Goal: Check status: Check status

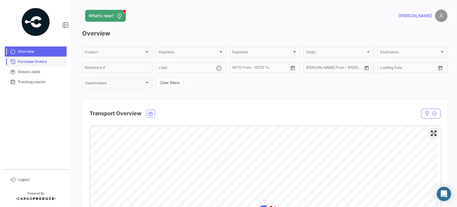
click at [40, 60] on span "Purchase Orders" at bounding box center [41, 61] width 46 height 5
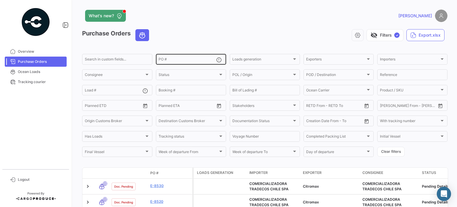
click at [179, 60] on input "PO #" at bounding box center [188, 60] width 58 height 4
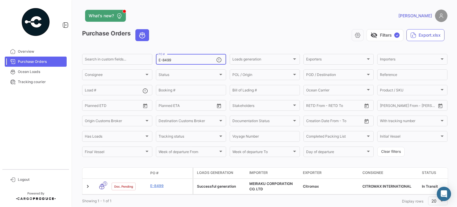
scroll to position [19, 0]
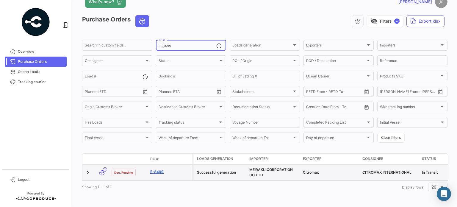
type input "E-8499"
click at [157, 169] on link "E-8499" at bounding box center [170, 171] width 40 height 5
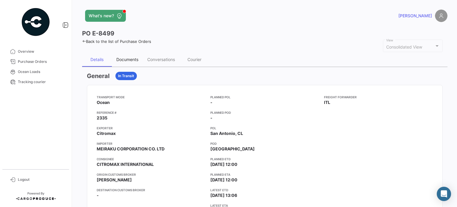
click at [134, 62] on div "Documents" at bounding box center [127, 59] width 31 height 14
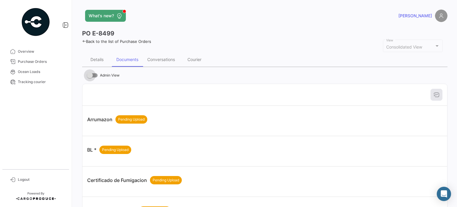
click at [93, 77] on span at bounding box center [90, 75] width 6 height 6
click at [90, 77] on input "Admin View" at bounding box center [90, 77] width 0 height 0
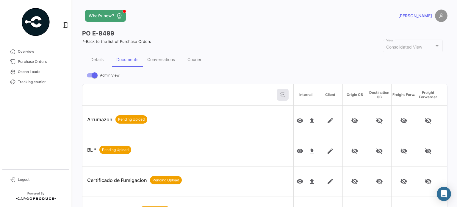
click at [94, 76] on span at bounding box center [95, 75] width 6 height 6
click at [90, 77] on input "Admin View" at bounding box center [90, 77] width 0 height 0
checkbox input "false"
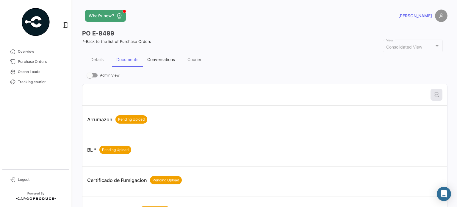
click at [164, 64] on div "Conversations" at bounding box center [161, 59] width 37 height 14
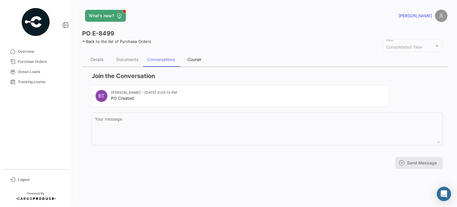
click at [196, 61] on div "Courier" at bounding box center [194, 59] width 14 height 5
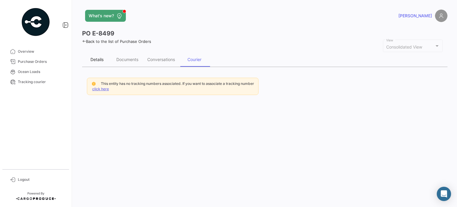
click at [102, 60] on div "Details" at bounding box center [96, 59] width 13 height 5
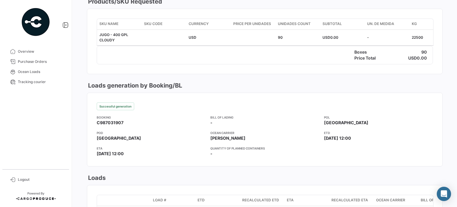
scroll to position [327, 0]
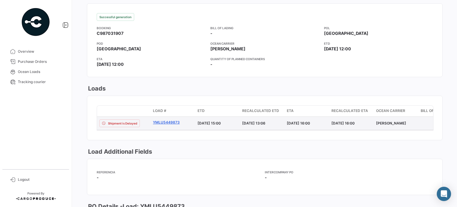
click at [161, 125] on link "YMLU5449873" at bounding box center [173, 122] width 40 height 5
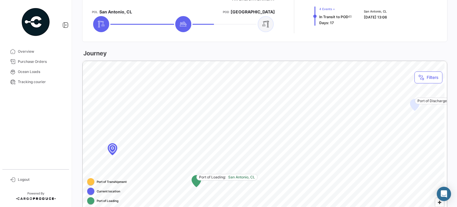
scroll to position [179, 0]
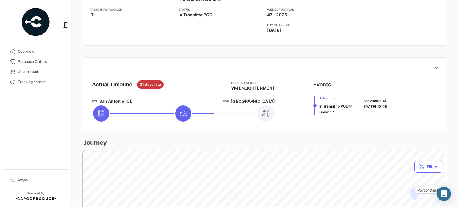
click at [314, 104] on div at bounding box center [314, 105] width 3 height 3
click at [434, 67] on icon at bounding box center [437, 67] width 6 height 6
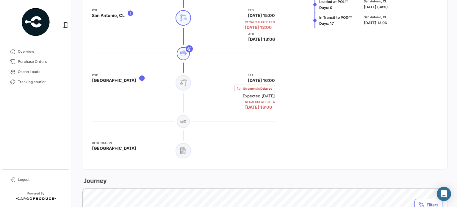
scroll to position [268, 0]
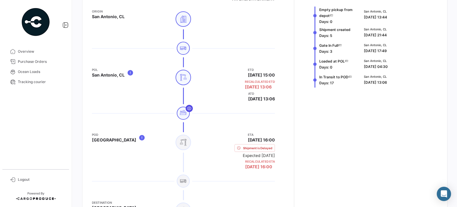
click at [190, 108] on icon at bounding box center [189, 108] width 5 height 5
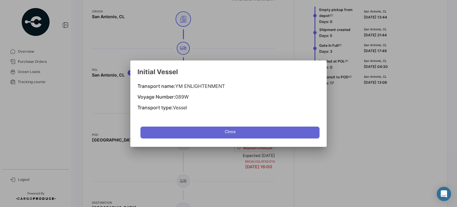
click at [199, 132] on button "Close" at bounding box center [229, 132] width 179 height 12
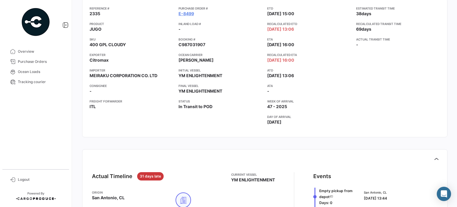
scroll to position [0, 0]
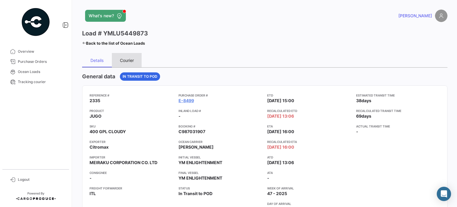
click at [126, 60] on div "Courier" at bounding box center [127, 60] width 14 height 5
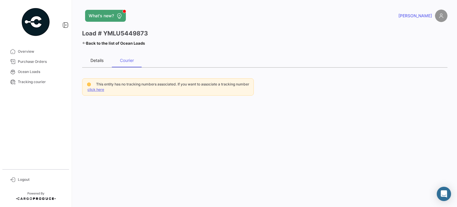
click at [97, 62] on div "Details" at bounding box center [96, 60] width 13 height 5
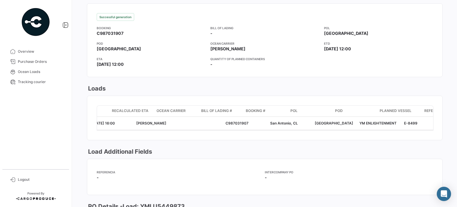
scroll to position [0, 201]
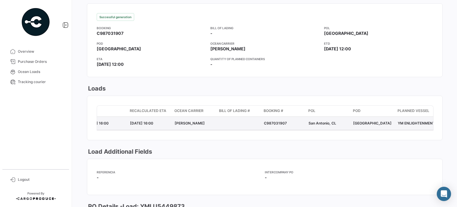
drag, startPoint x: 287, startPoint y: 126, endPoint x: 263, endPoint y: 126, distance: 24.1
click at [263, 126] on datatable-body-cell "C987031907" at bounding box center [284, 123] width 45 height 13
copy div "C987031907"
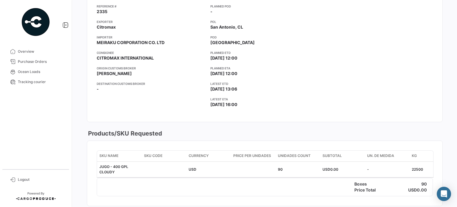
scroll to position [47, 0]
